Goal: Information Seeking & Learning: Learn about a topic

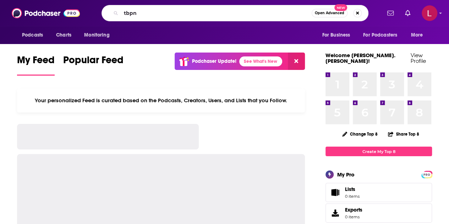
type input "tbpn"
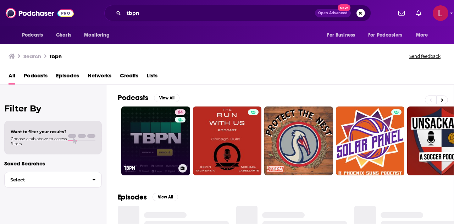
click at [148, 130] on link "64 TBPN" at bounding box center [155, 141] width 69 height 69
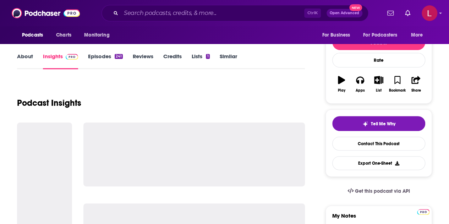
scroll to position [74, 0]
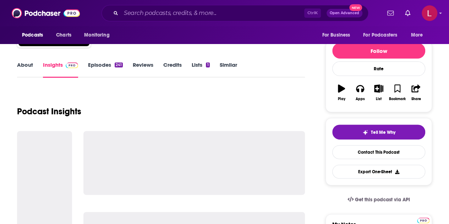
click at [95, 64] on link "Episodes 241" at bounding box center [105, 69] width 35 height 16
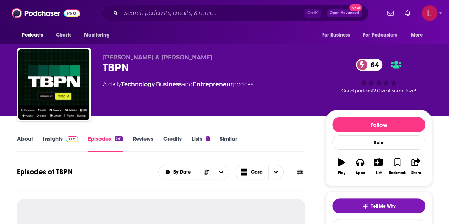
click at [69, 146] on link "Insights" at bounding box center [60, 143] width 35 height 16
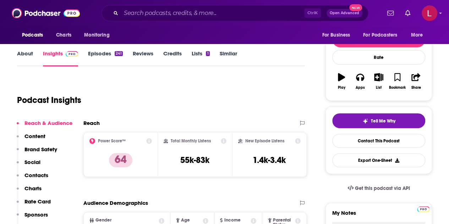
scroll to position [86, 0]
